Goal: Transaction & Acquisition: Book appointment/travel/reservation

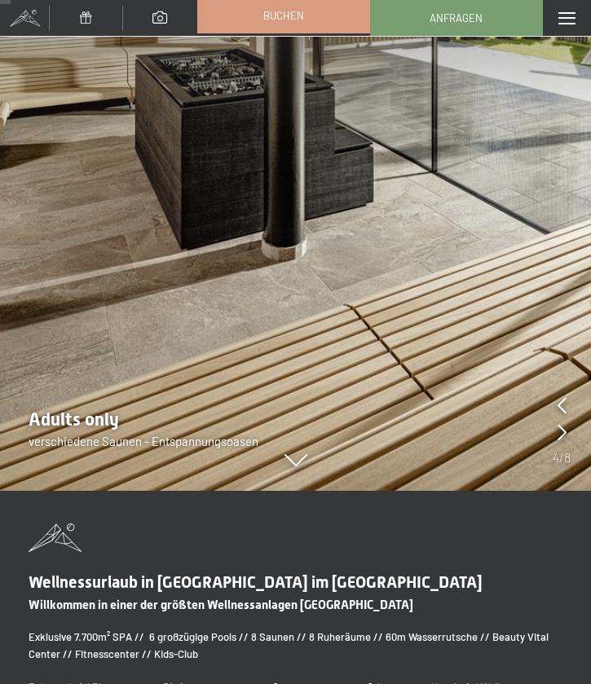
click at [321, 20] on link "Buchen" at bounding box center [283, 15] width 171 height 34
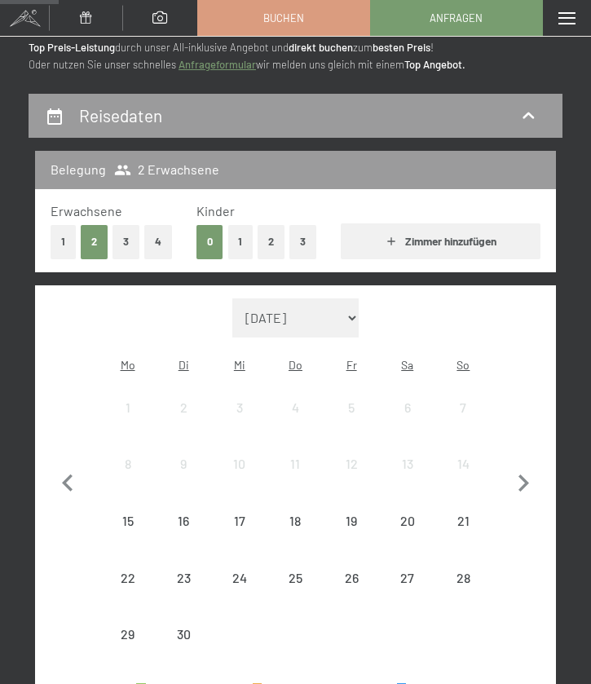
scroll to position [161, 0]
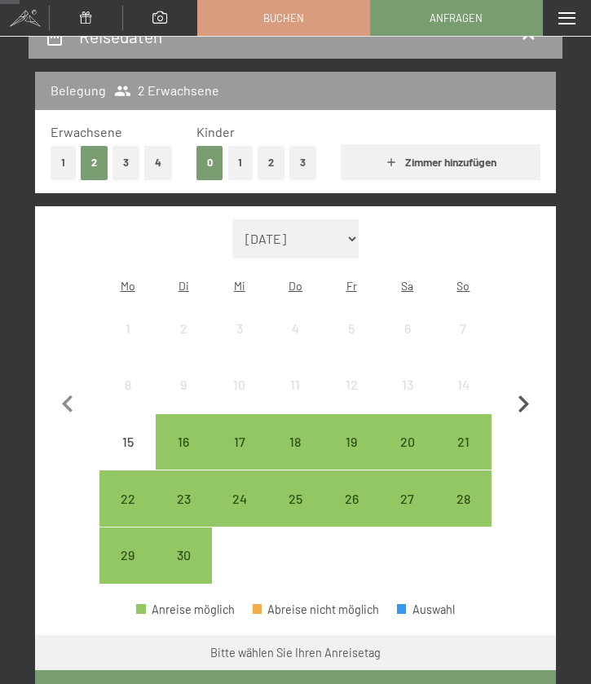
click at [513, 394] on icon "button" at bounding box center [523, 404] width 34 height 34
select select "2025-10-01"
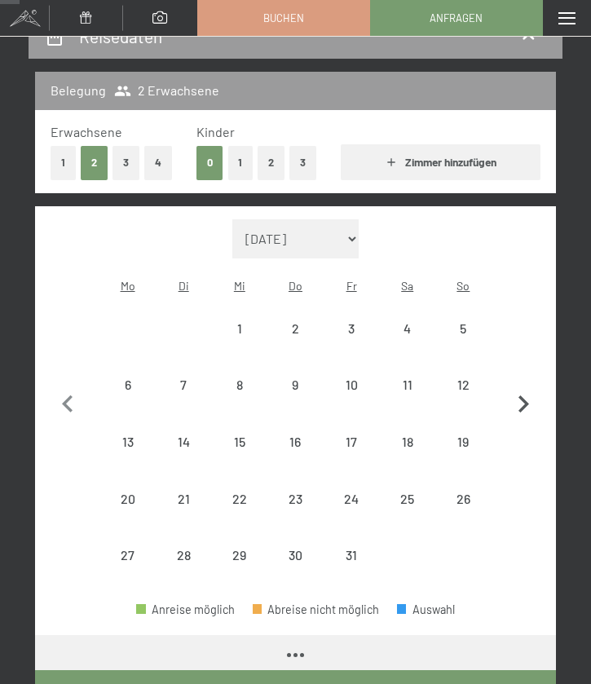
click at [513, 394] on icon "button" at bounding box center [523, 404] width 34 height 34
select select "2025-11-01"
click at [462, 322] on div "2" at bounding box center [463, 348] width 53 height 53
select select "2025-11-01"
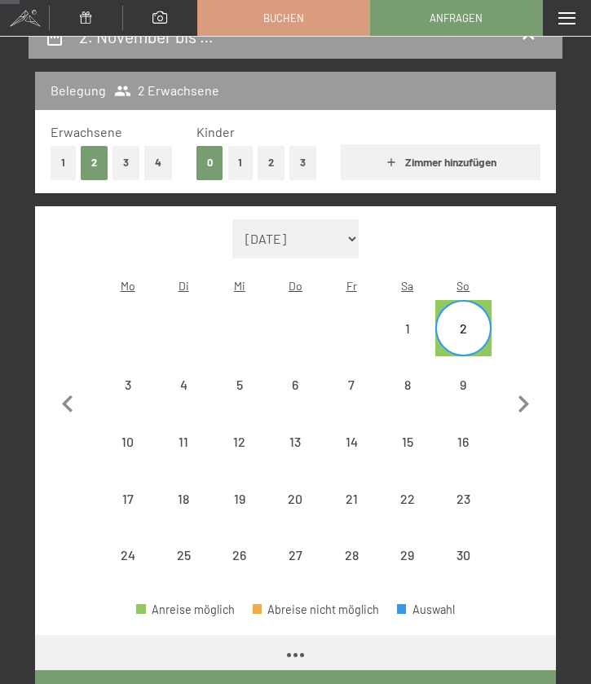
select select "2025-11-01"
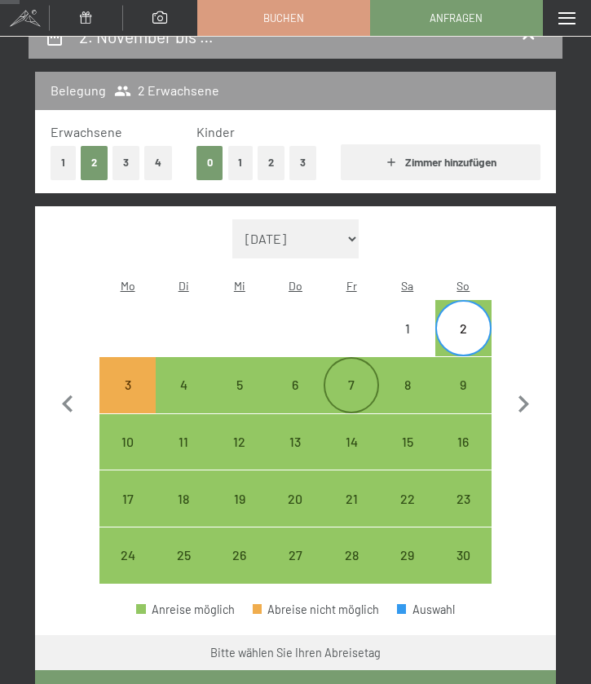
click at [368, 358] on div "7" at bounding box center [351, 384] width 53 height 53
select select "2025-11-01"
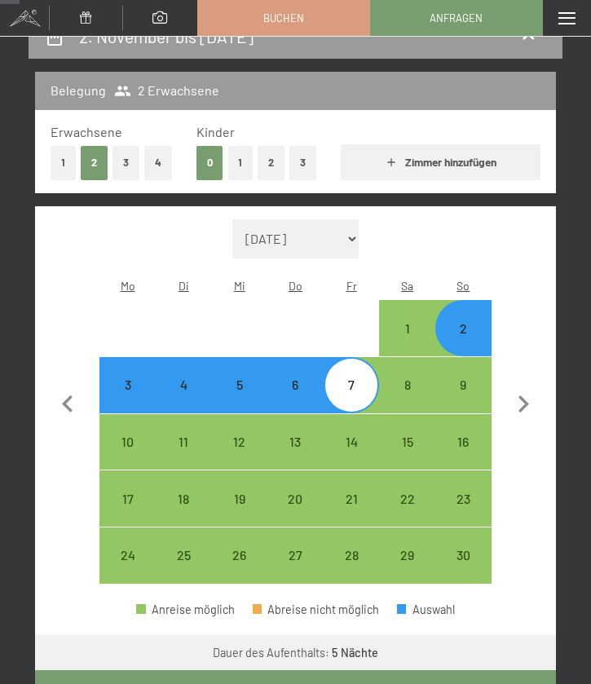
click at [319, 670] on button "Weiter zu „Zimmer“" at bounding box center [295, 688] width 521 height 37
select select "2025-11-01"
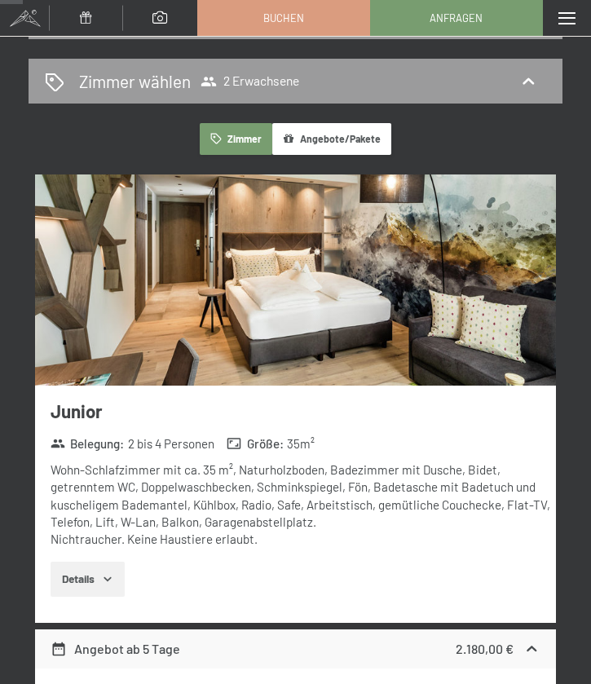
scroll to position [182, 0]
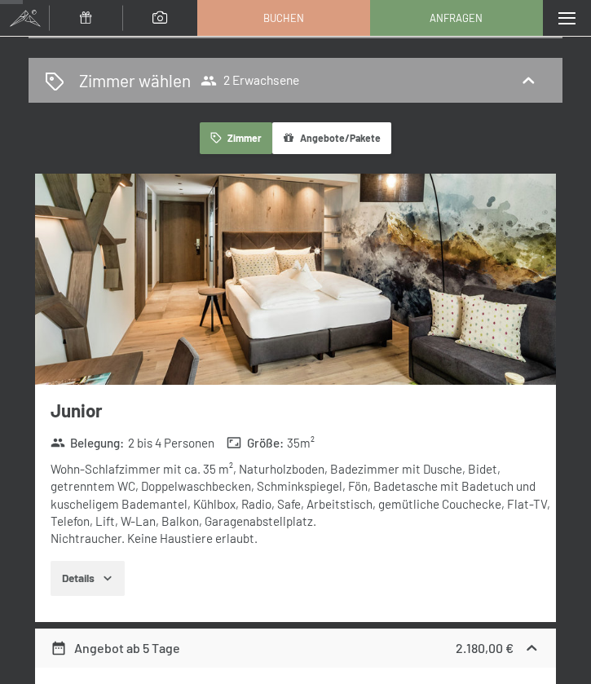
click at [281, 307] on img at bounding box center [295, 279] width 521 height 211
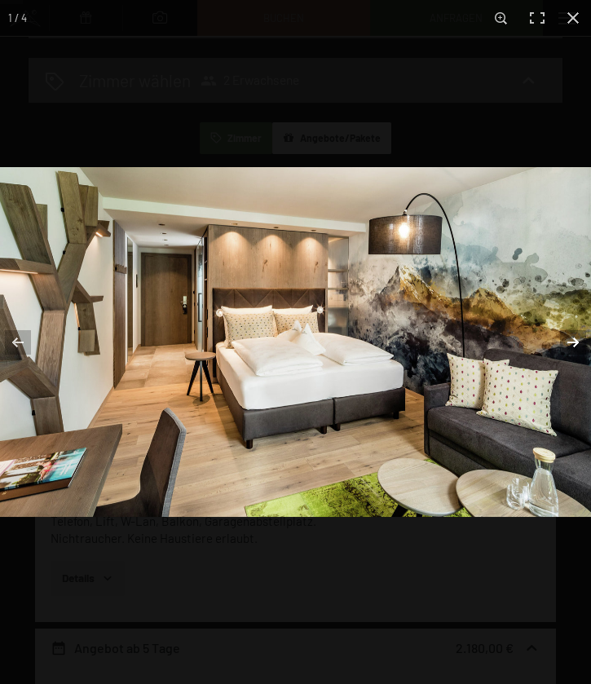
click at [571, 350] on button "button" at bounding box center [562, 341] width 57 height 81
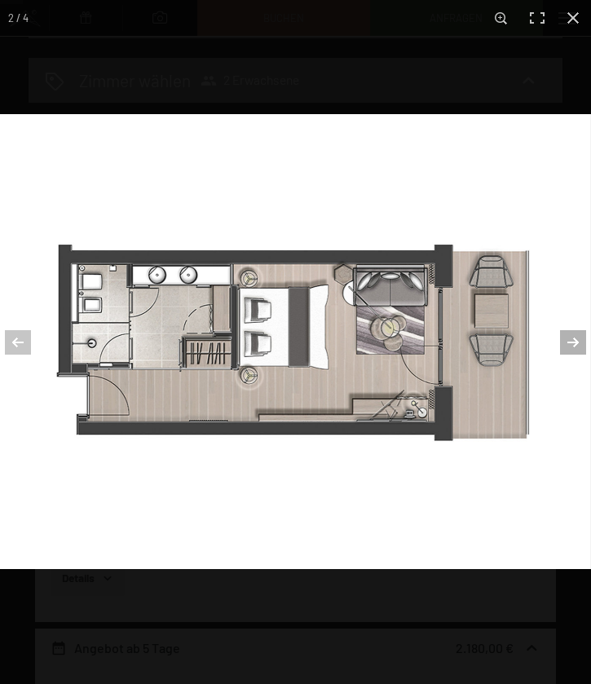
click at [571, 350] on button "button" at bounding box center [562, 341] width 57 height 81
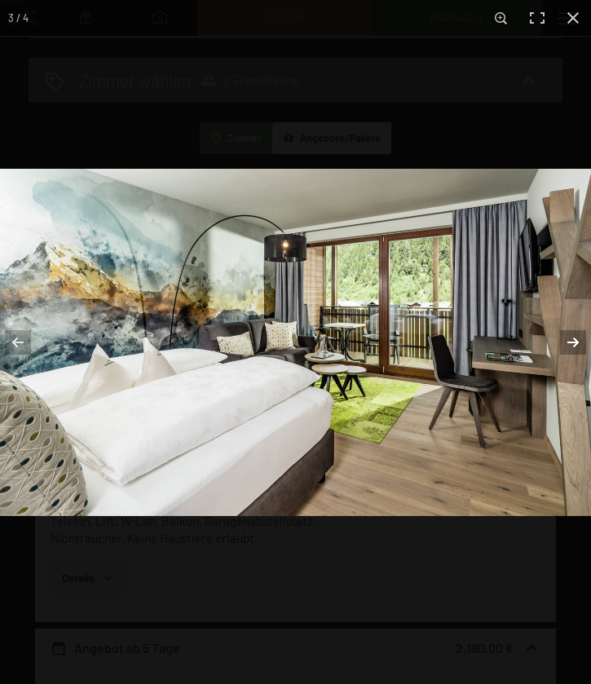
click at [571, 350] on button "button" at bounding box center [562, 341] width 57 height 81
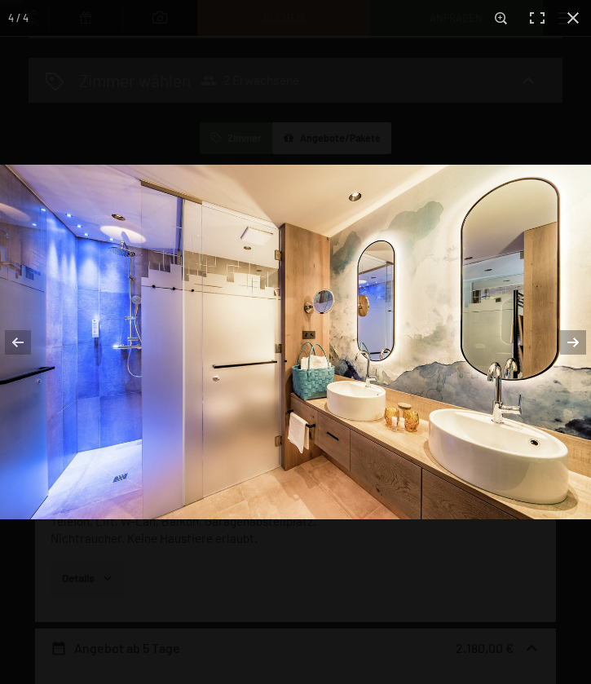
click at [571, 350] on button "button" at bounding box center [562, 341] width 57 height 81
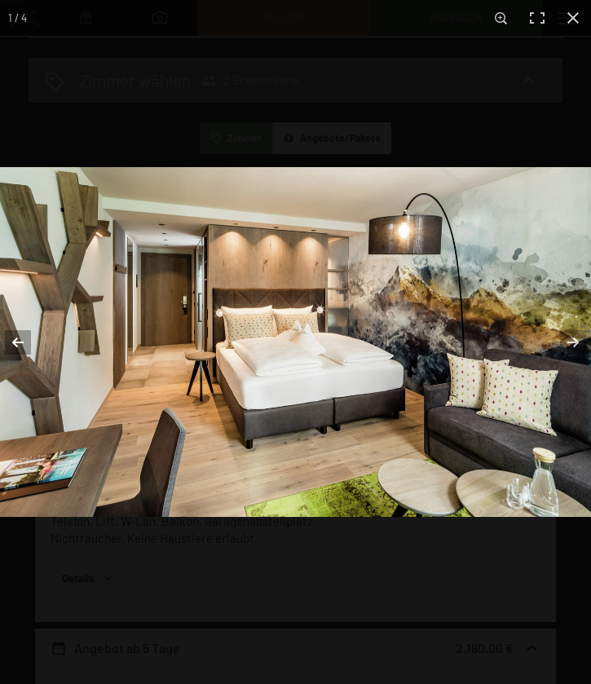
click at [28, 341] on button "button" at bounding box center [28, 341] width 57 height 81
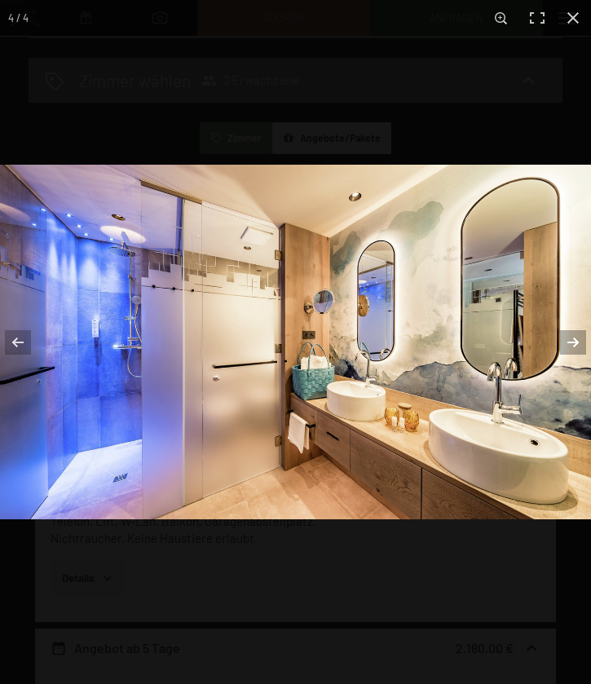
click at [585, 334] on button "button" at bounding box center [562, 341] width 57 height 81
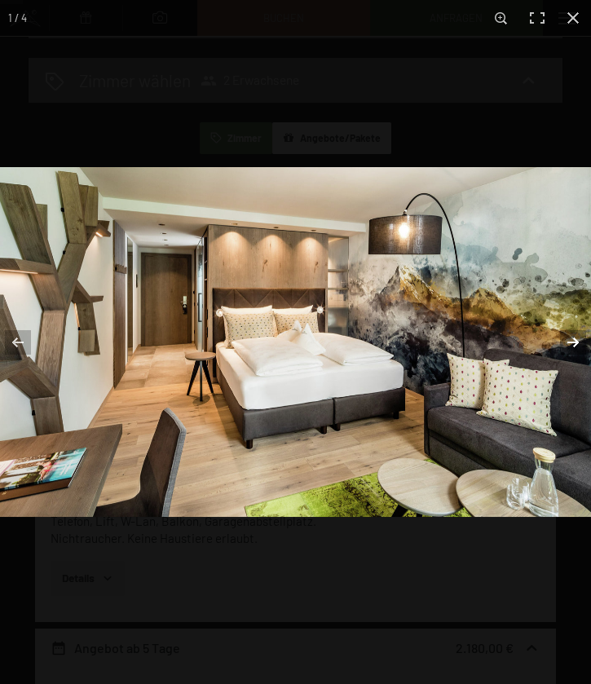
click at [585, 334] on button "button" at bounding box center [562, 341] width 57 height 81
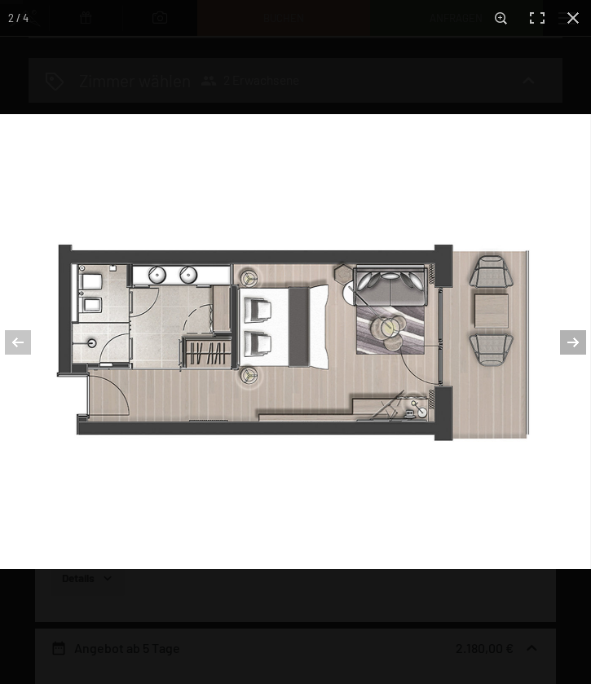
click at [585, 334] on button "button" at bounding box center [562, 341] width 57 height 81
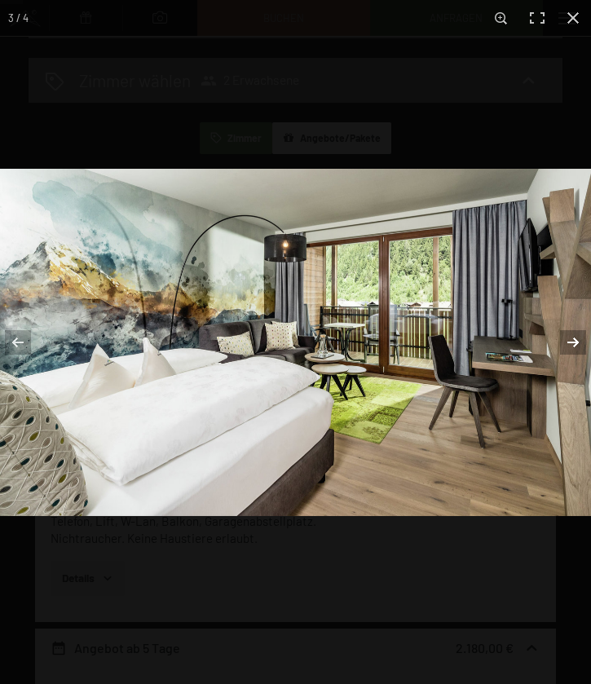
click at [585, 334] on button "button" at bounding box center [562, 341] width 57 height 81
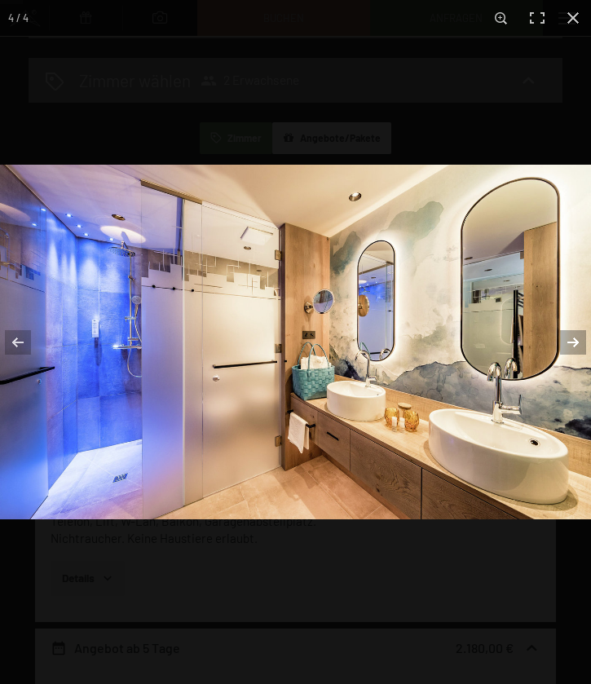
click at [585, 334] on button "button" at bounding box center [562, 341] width 57 height 81
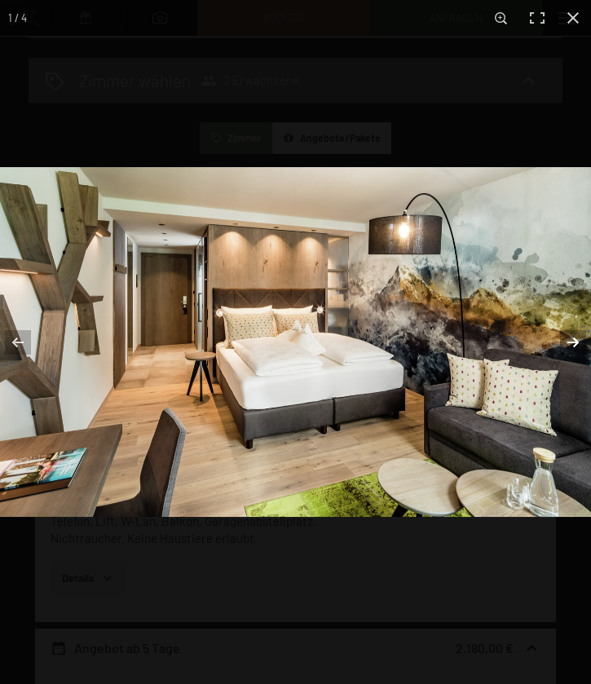
click at [585, 334] on button "button" at bounding box center [562, 341] width 57 height 81
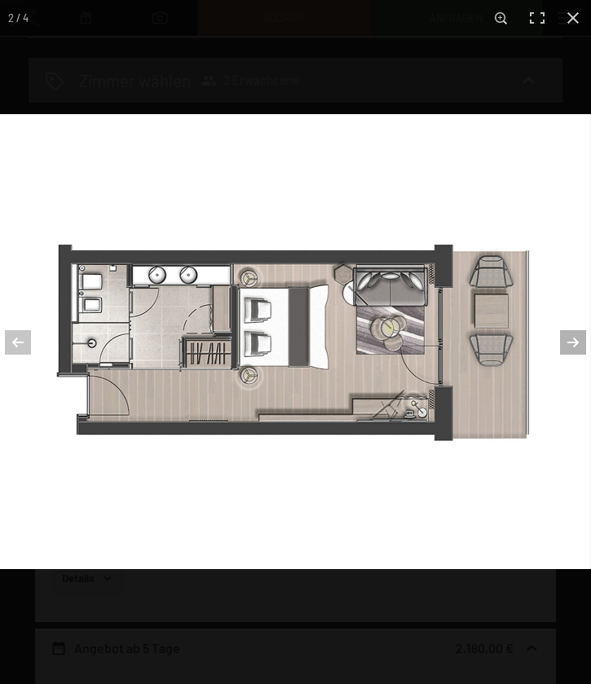
click at [585, 334] on button "button" at bounding box center [562, 341] width 57 height 81
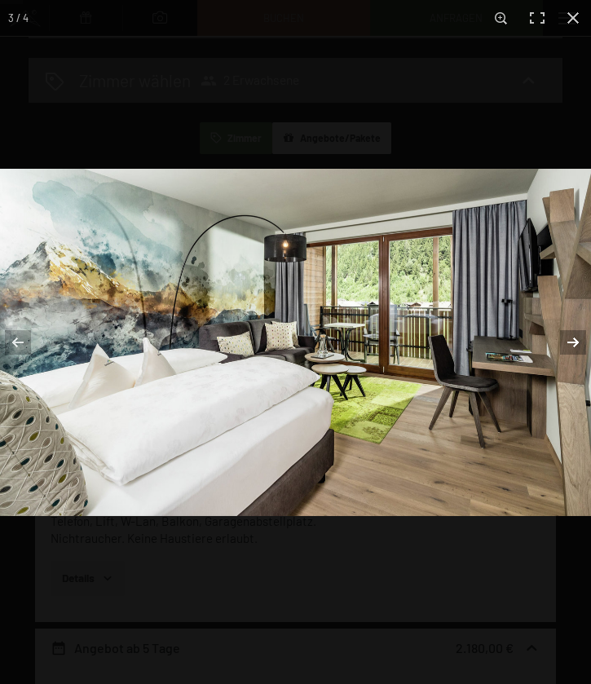
click at [585, 334] on button "button" at bounding box center [562, 341] width 57 height 81
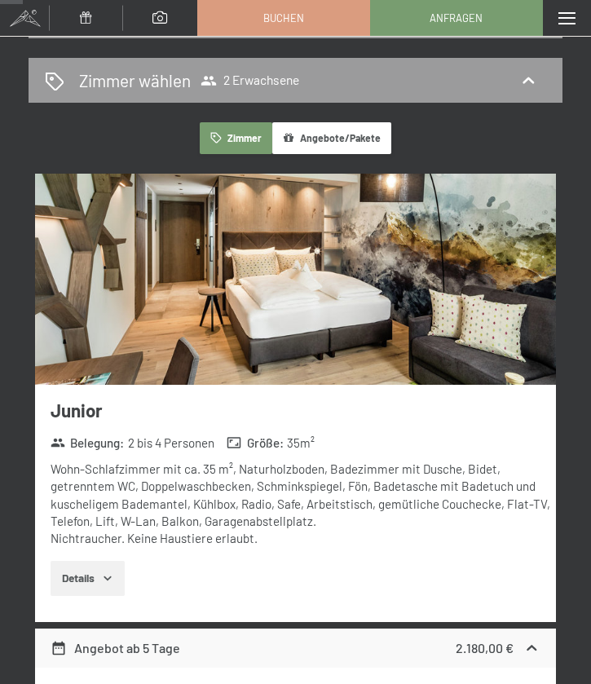
click at [0, 0] on button "button" at bounding box center [0, 0] width 0 height 0
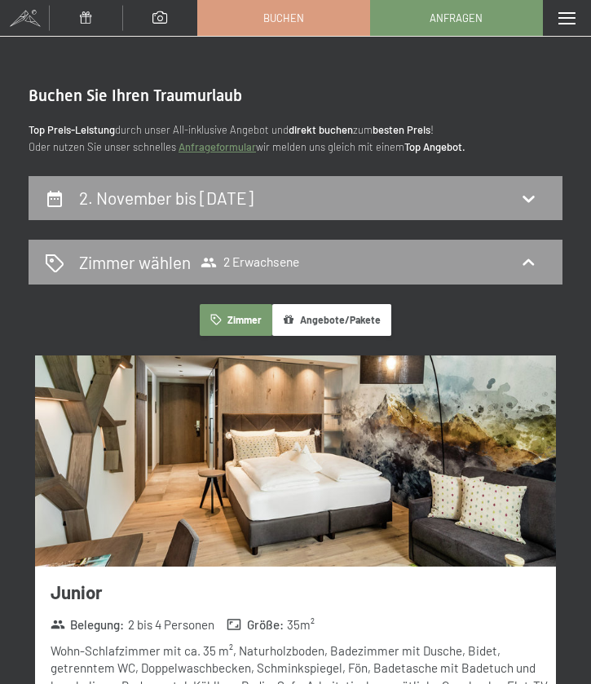
scroll to position [0, 0]
